Goal: Check status: Check status

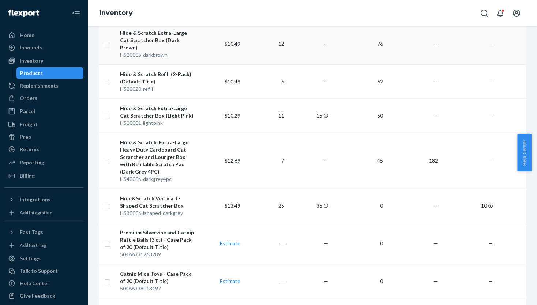
scroll to position [349, 0]
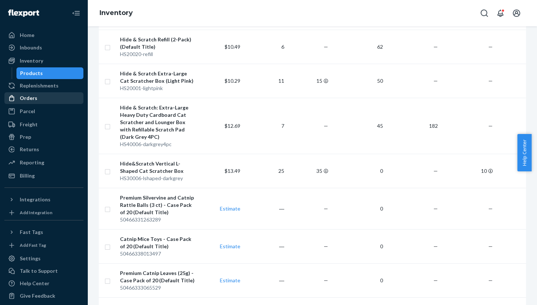
click at [38, 97] on div "Orders" at bounding box center [44, 98] width 78 height 10
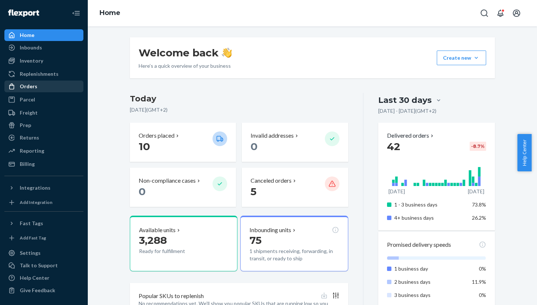
click at [39, 86] on div "Orders" at bounding box center [44, 86] width 78 height 10
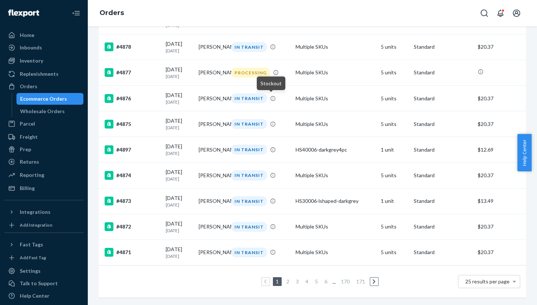
scroll to position [512, 0]
click at [285, 283] on link "2" at bounding box center [288, 281] width 6 height 6
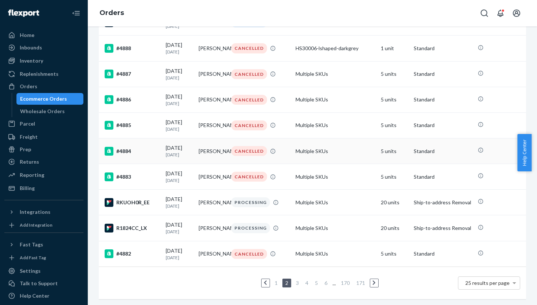
scroll to position [504, 0]
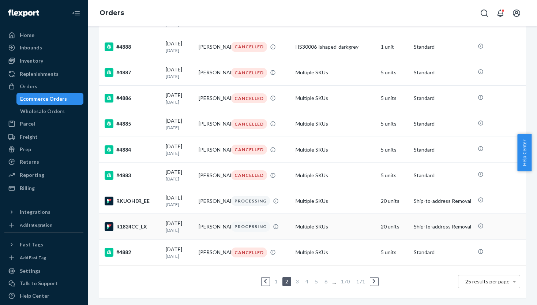
click at [147, 231] on div "R1824CC_LX" at bounding box center [132, 226] width 55 height 9
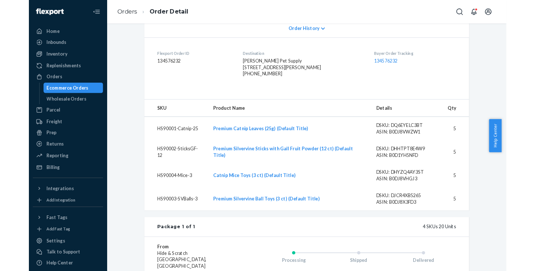
scroll to position [158, 0]
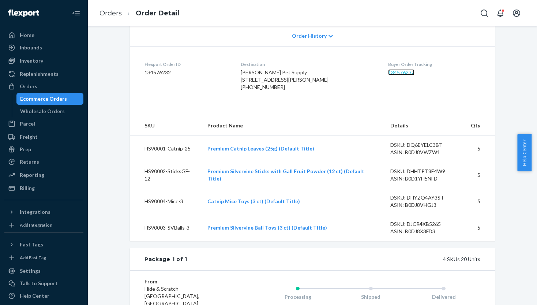
click at [388, 71] on link "134576232" at bounding box center [401, 72] width 26 height 6
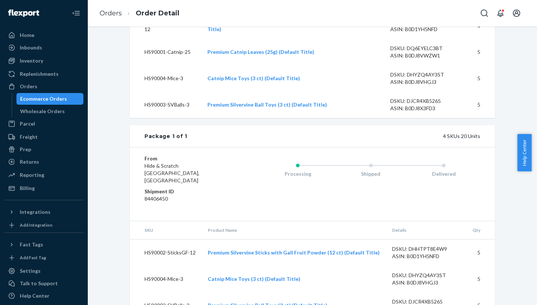
scroll to position [176, 0]
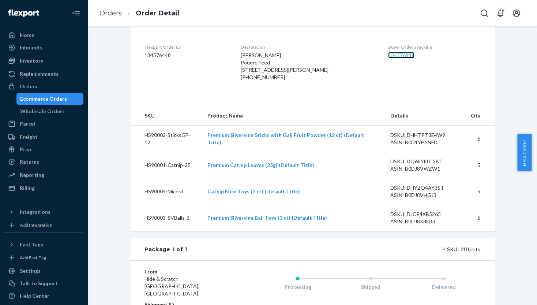
click at [396, 56] on link "134576448" at bounding box center [401, 55] width 26 height 6
